Goal: Navigation & Orientation: Find specific page/section

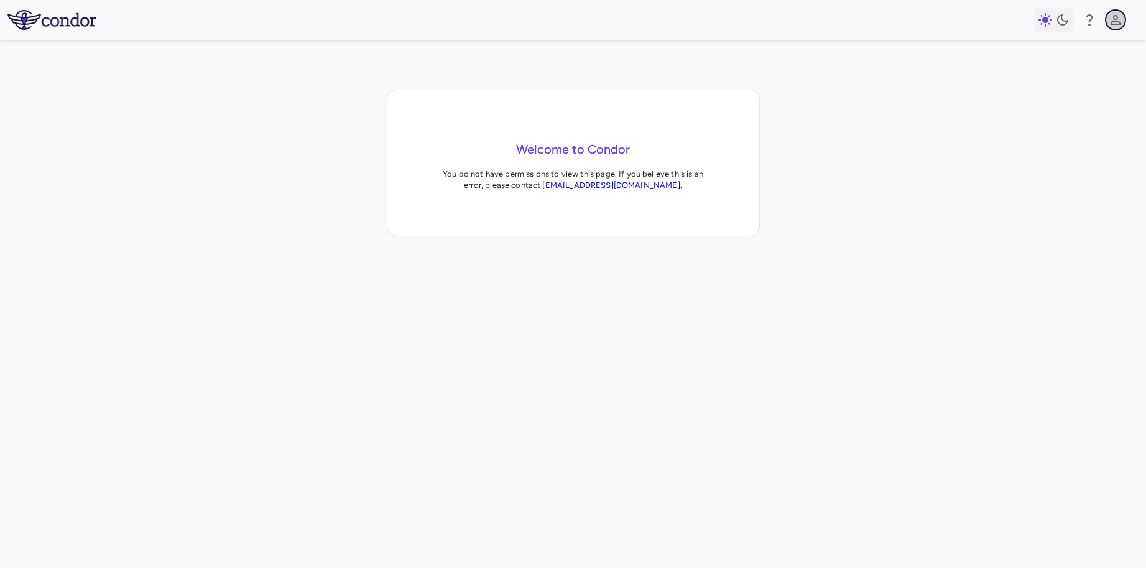
click at [1115, 21] on icon "button" at bounding box center [1115, 20] width 10 height 10
click at [57, 21] on img at bounding box center [51, 20] width 89 height 20
click at [60, 22] on img at bounding box center [51, 20] width 89 height 20
click at [1114, 21] on icon "button" at bounding box center [1115, 20] width 10 height 10
click at [971, 54] on h6 "[PERSON_NAME]" at bounding box center [1026, 53] width 169 height 17
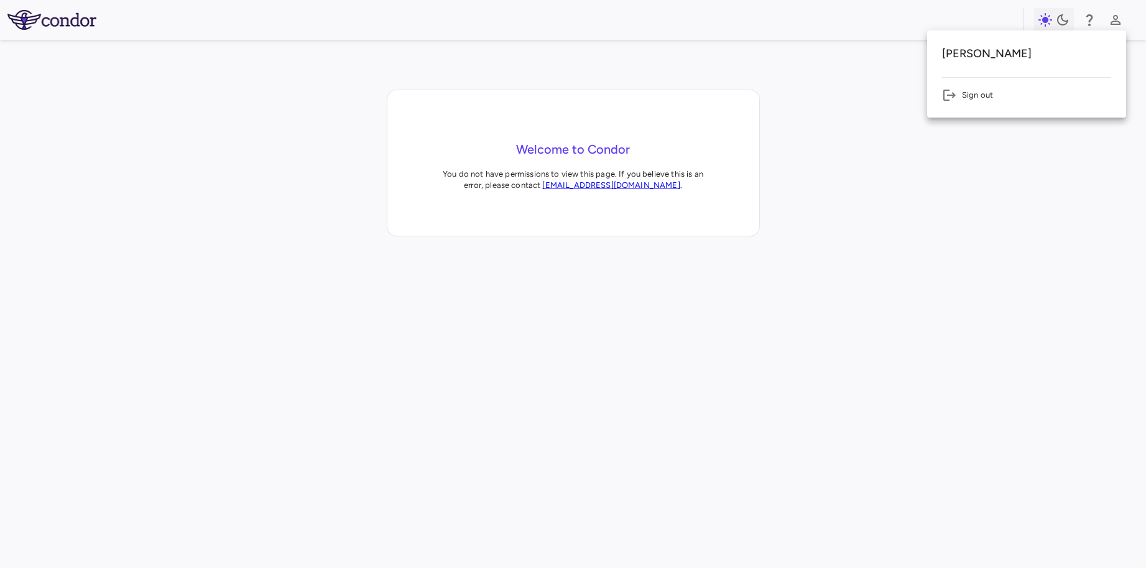
drag, startPoint x: 61, startPoint y: 16, endPoint x: 55, endPoint y: 21, distance: 7.9
click at [60, 16] on div at bounding box center [573, 284] width 1146 height 568
click at [55, 21] on img at bounding box center [51, 20] width 89 height 20
click at [1116, 21] on icon "button" at bounding box center [1115, 20] width 10 height 10
click at [972, 91] on li "Sign out" at bounding box center [1026, 95] width 169 height 15
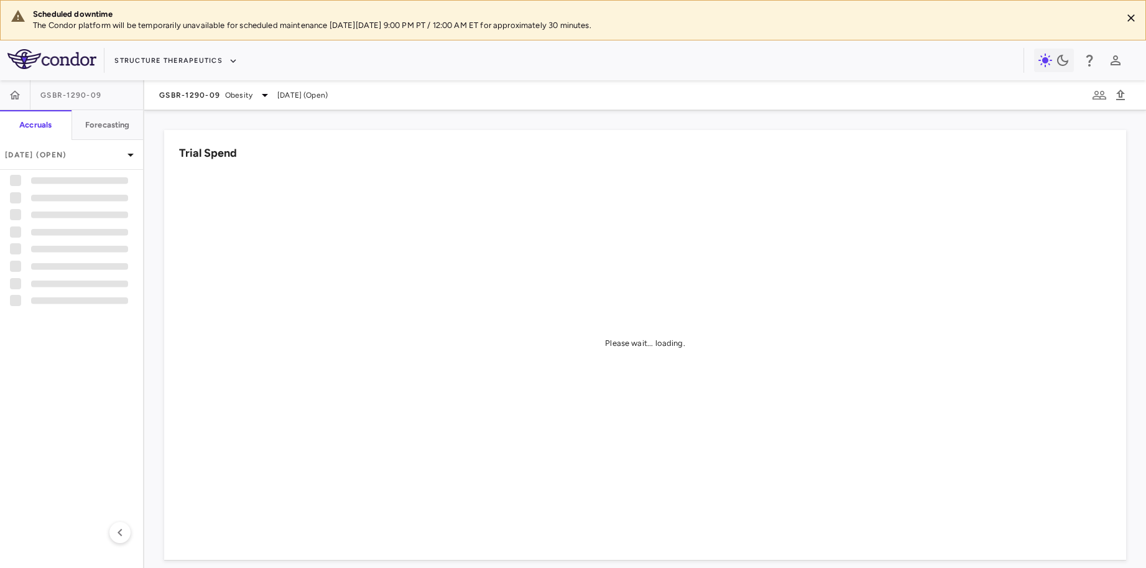
scroll to position [8, 0]
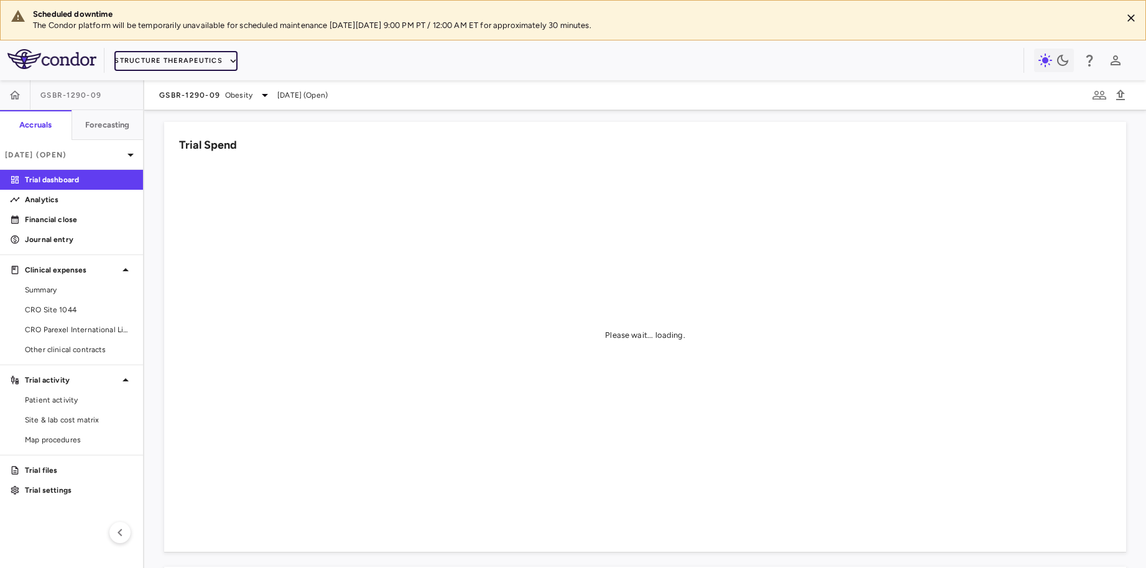
click at [228, 57] on icon "button" at bounding box center [233, 60] width 11 height 11
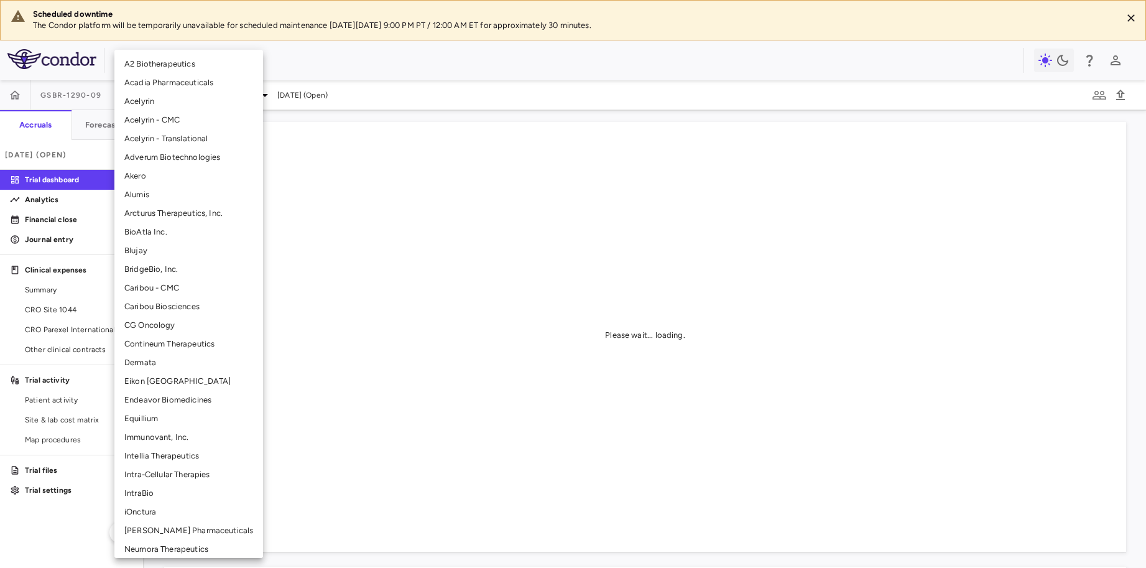
click at [145, 382] on li "Eikon [GEOGRAPHIC_DATA]" at bounding box center [188, 381] width 149 height 19
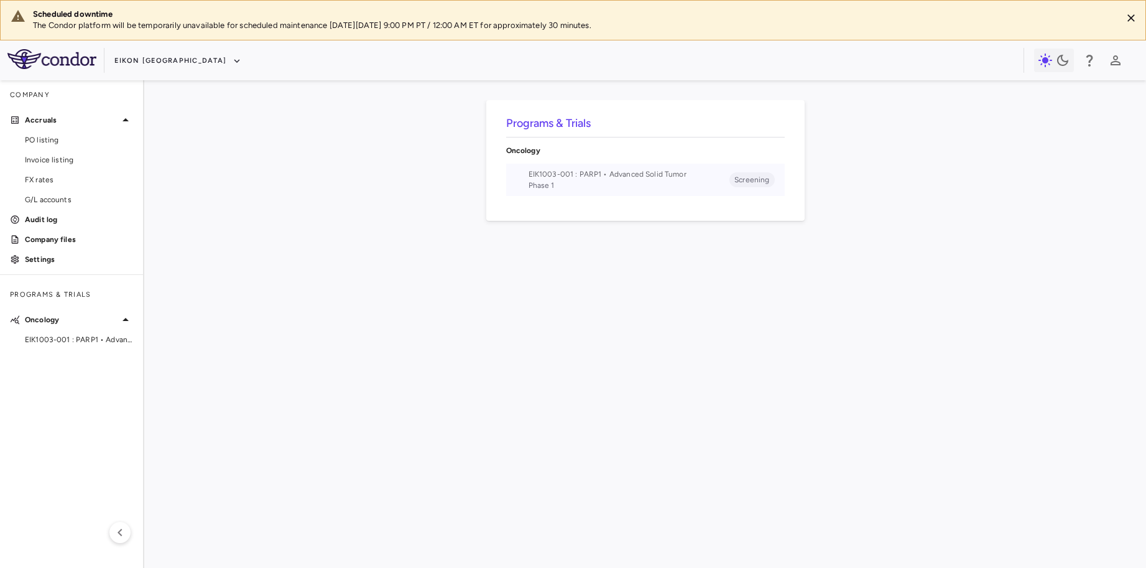
click at [604, 172] on span "EIK1003-001 : PARP1 • Advanced Solid Tumor" at bounding box center [628, 173] width 201 height 11
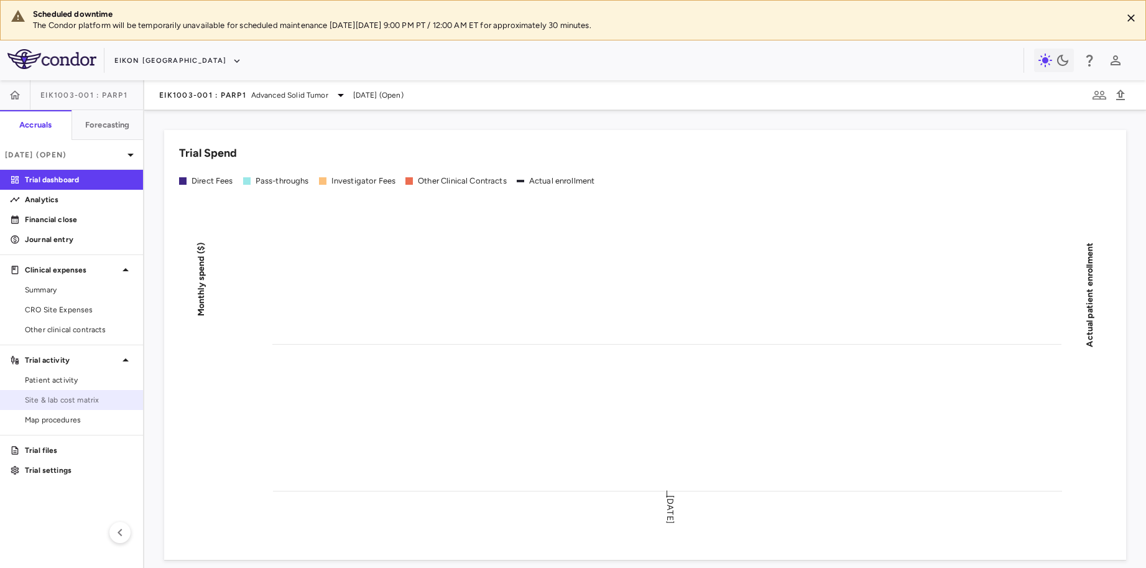
click at [86, 400] on span "Site & lab cost matrix" at bounding box center [79, 399] width 108 height 11
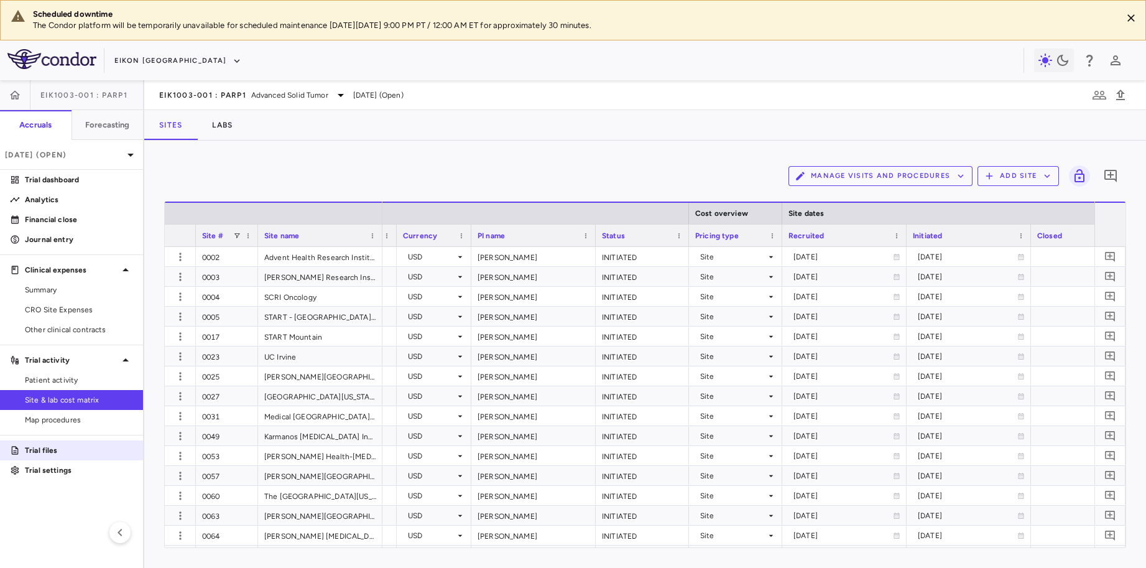
click at [39, 453] on p "Trial files" at bounding box center [79, 450] width 108 height 11
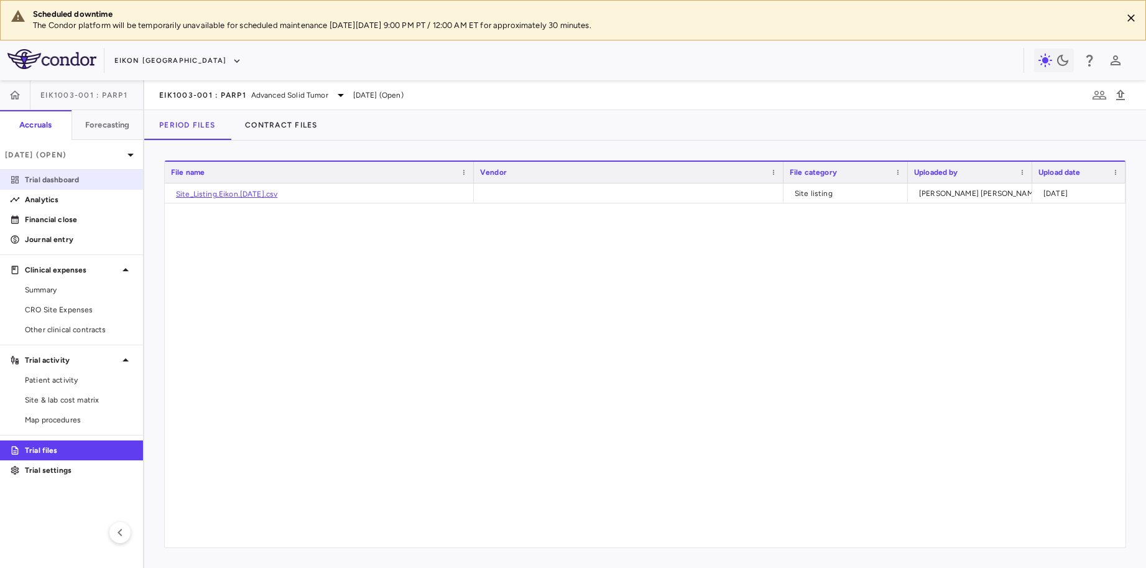
click at [55, 177] on p "Trial dashboard" at bounding box center [79, 179] width 108 height 11
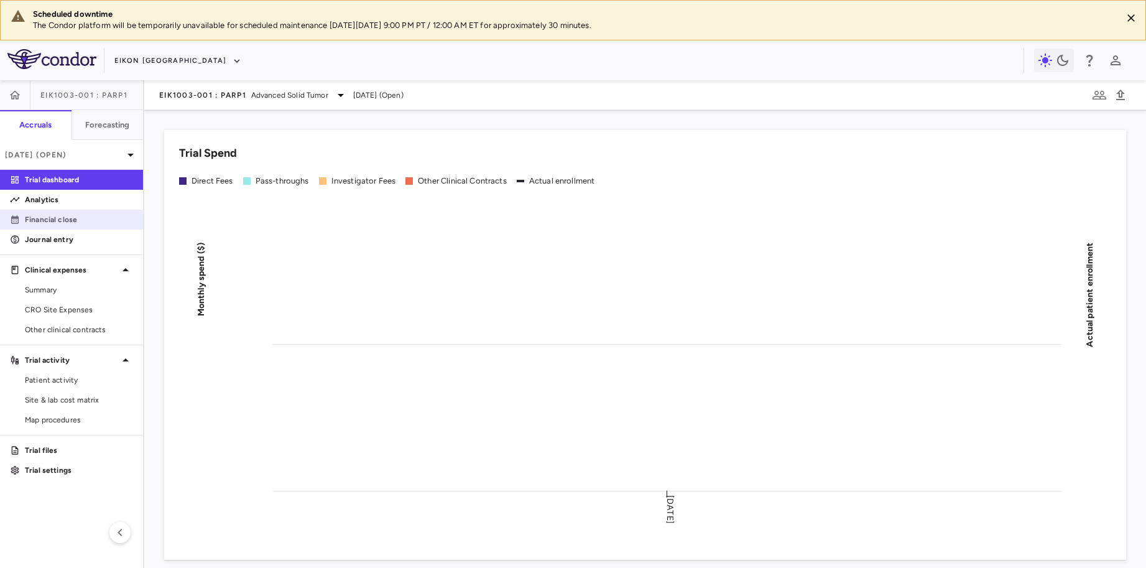
click at [73, 218] on p "Financial close" at bounding box center [79, 219] width 108 height 11
